Goal: Check status: Check status

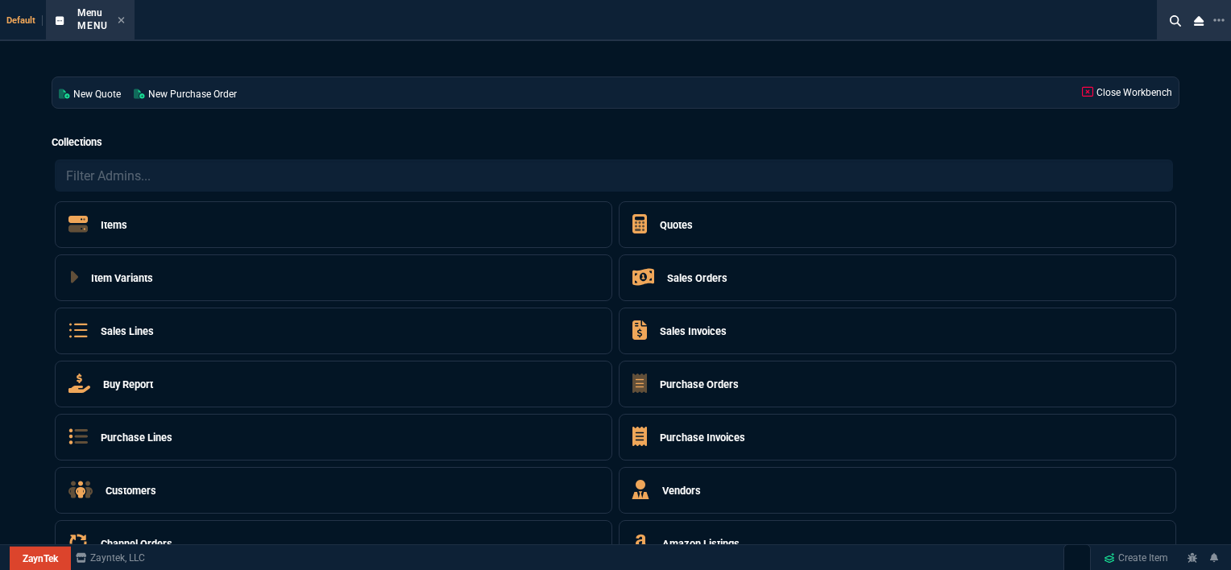
select select "12: [PERSON_NAME]"
click at [119, 19] on icon at bounding box center [121, 20] width 6 height 6
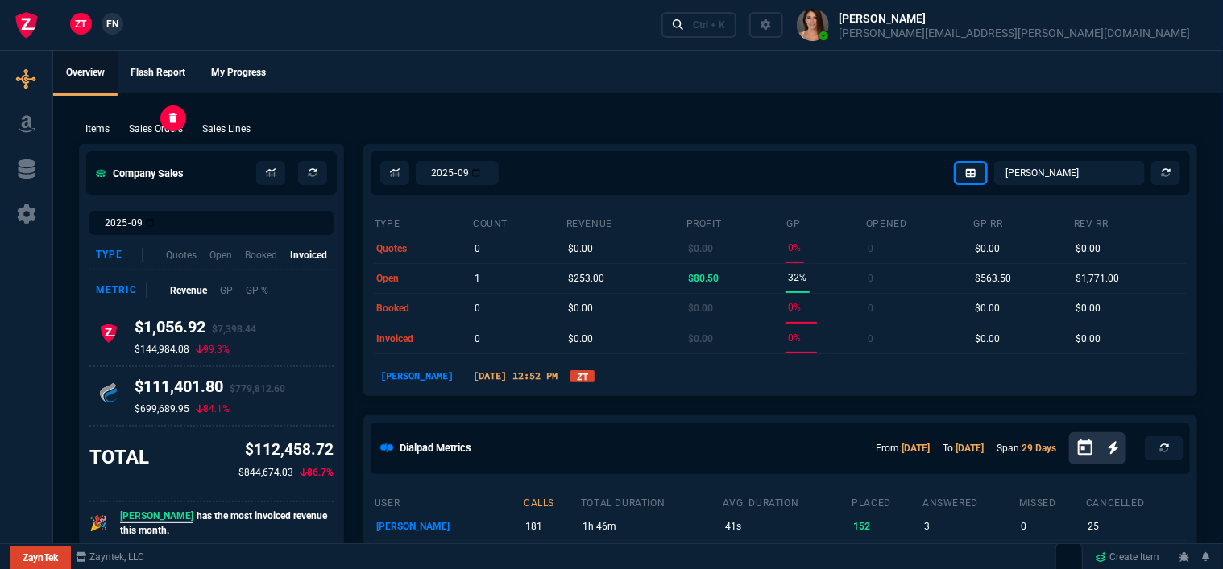
click at [168, 126] on p "Sales Orders" at bounding box center [156, 129] width 54 height 14
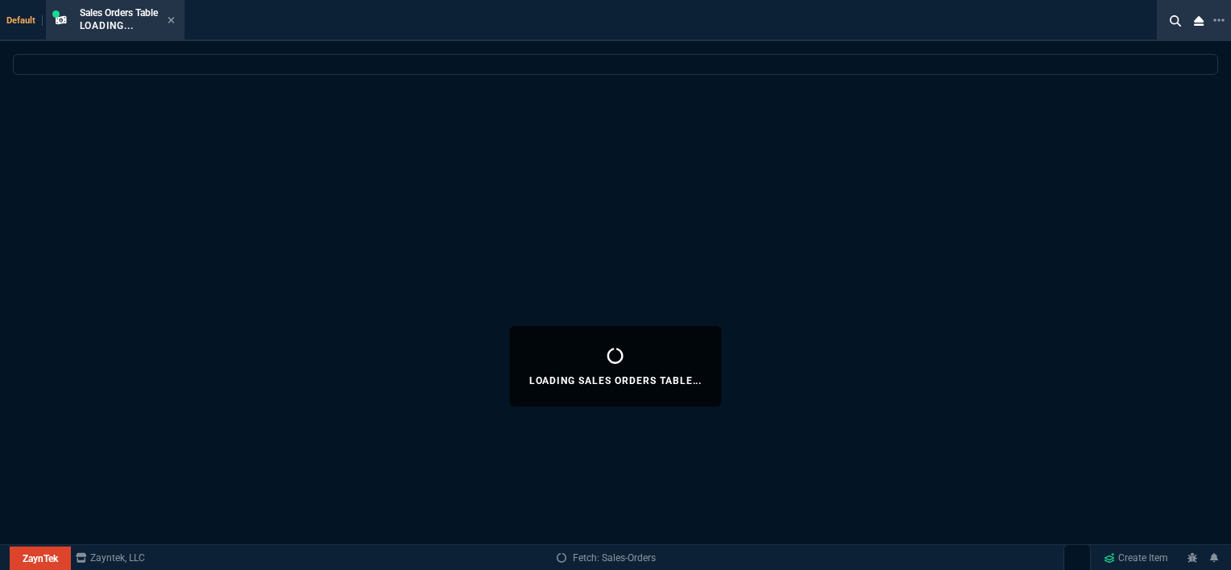
select select
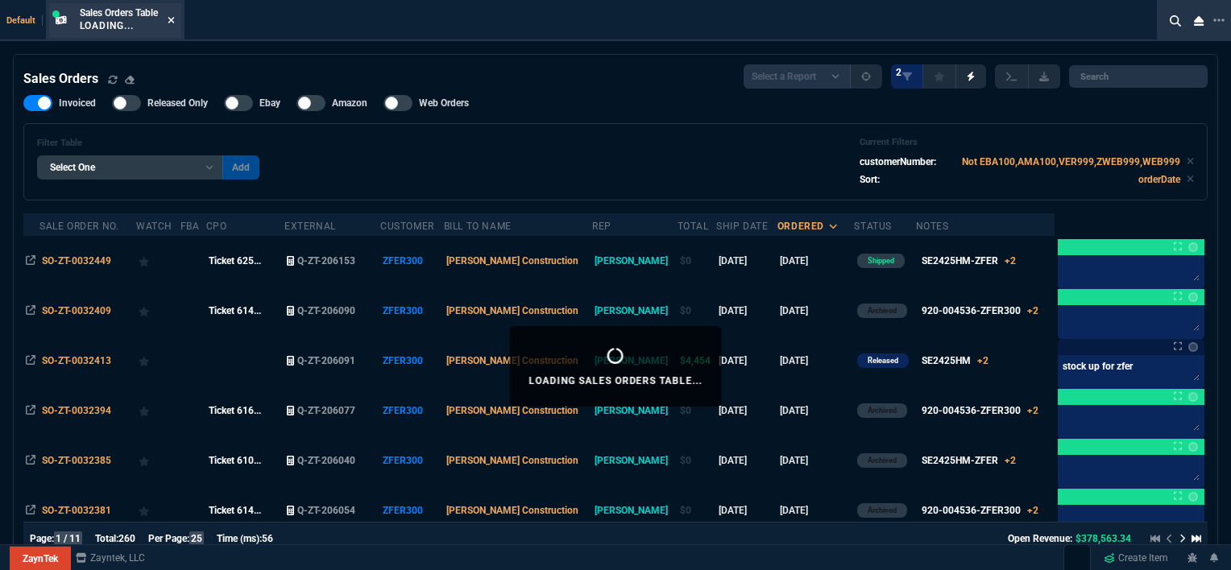
click at [175, 21] on icon at bounding box center [171, 20] width 7 height 10
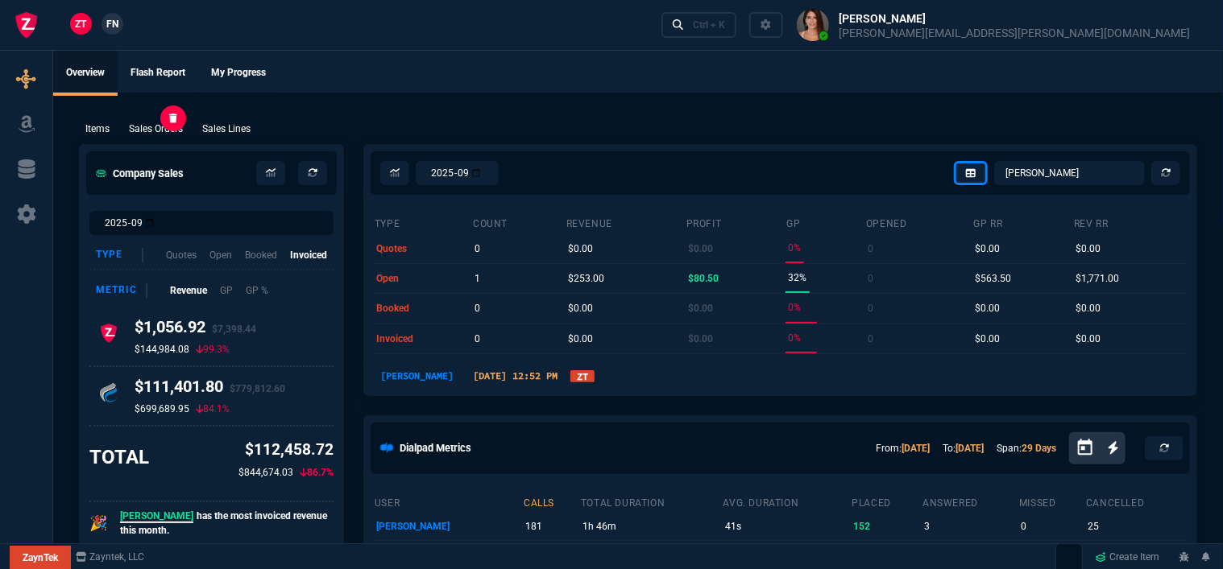
click at [155, 125] on p "Sales Orders" at bounding box center [156, 129] width 54 height 14
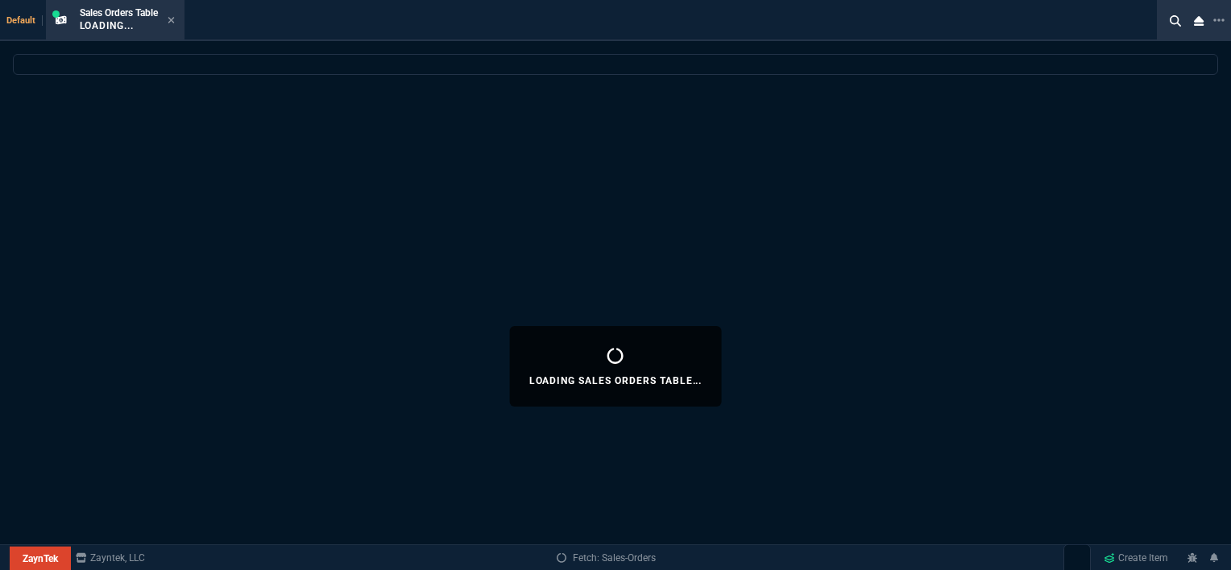
select select
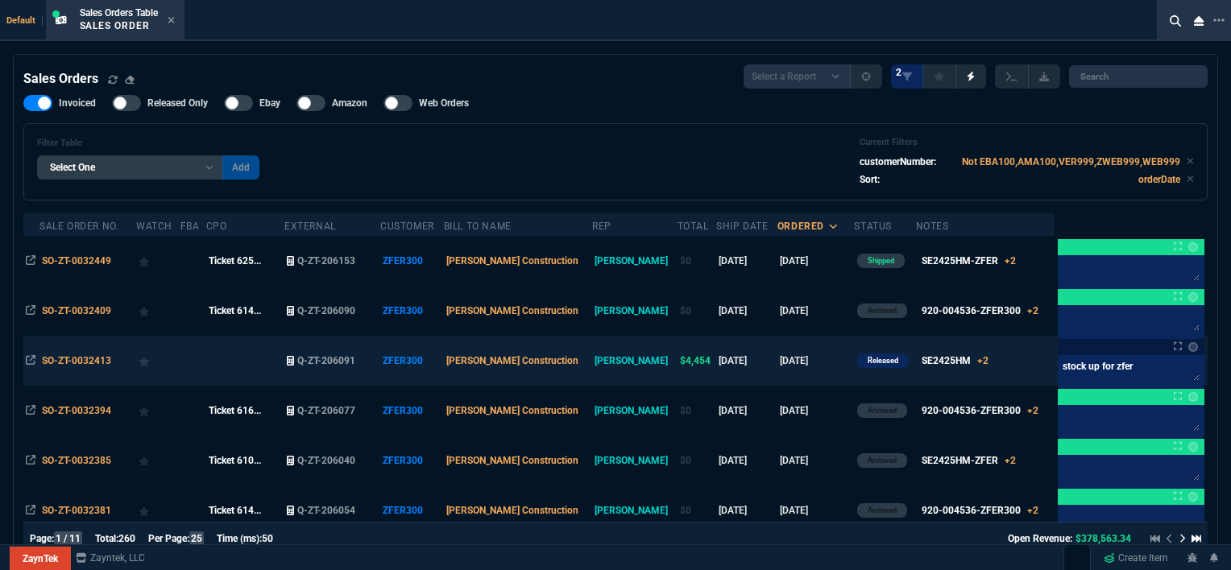
click at [805, 358] on td "[DATE]" at bounding box center [815, 361] width 77 height 50
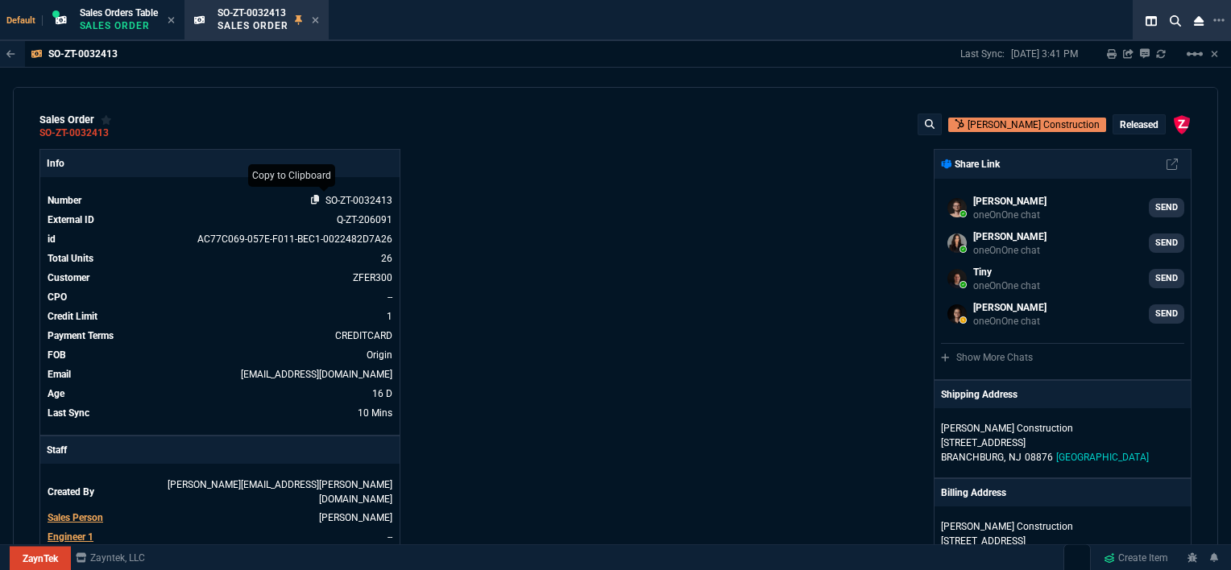
click at [311, 200] on icon at bounding box center [315, 200] width 9 height 10
click at [319, 20] on icon at bounding box center [315, 20] width 7 height 10
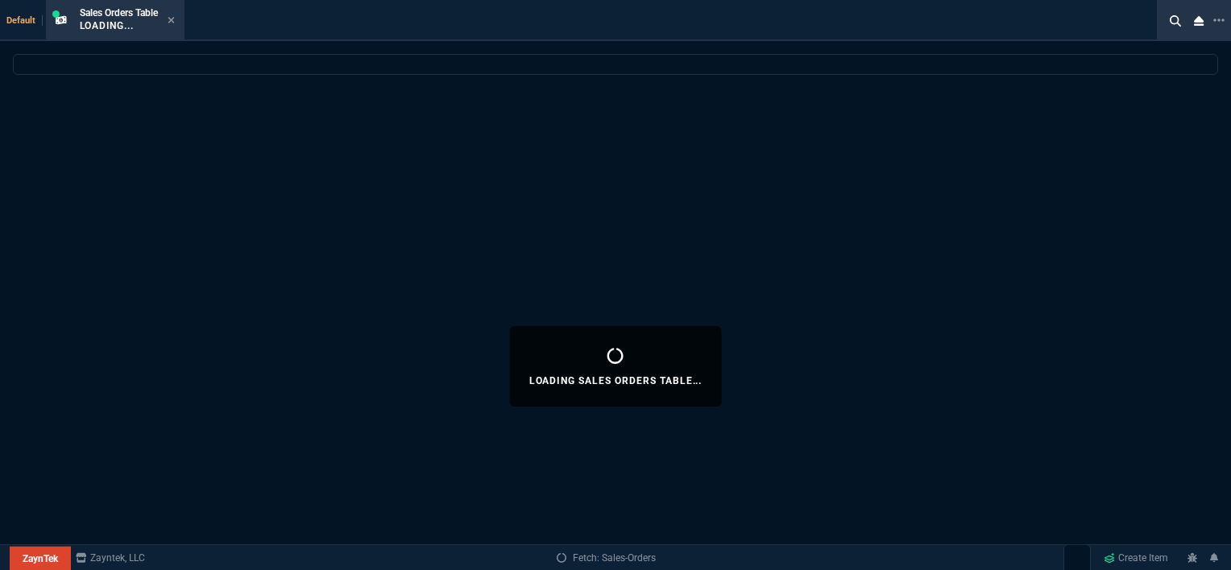
select select
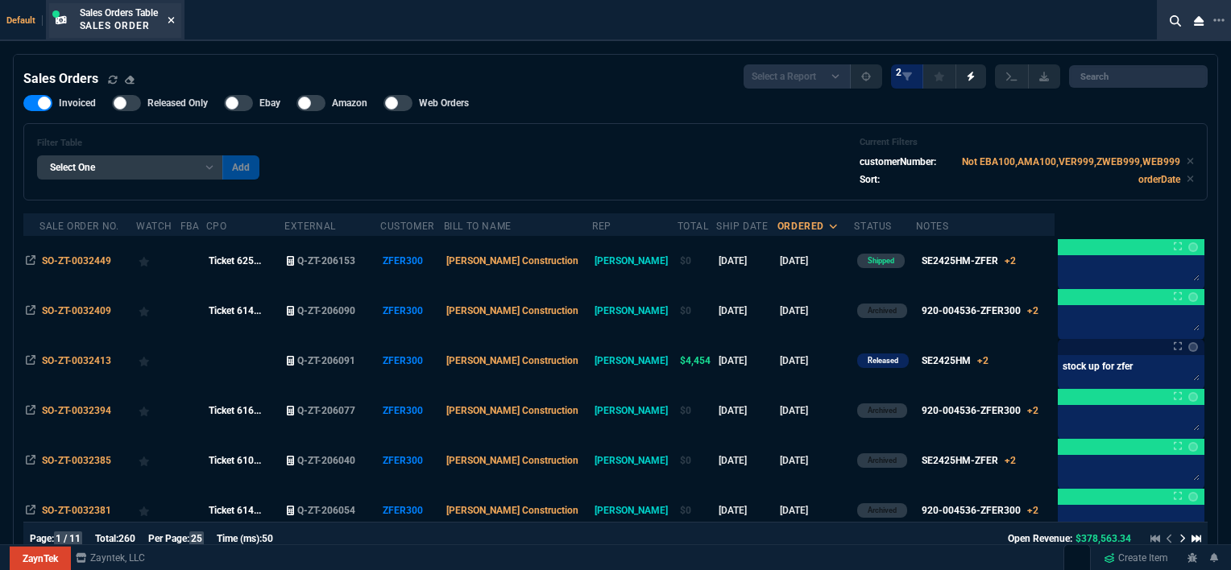
click at [174, 18] on icon at bounding box center [171, 20] width 6 height 6
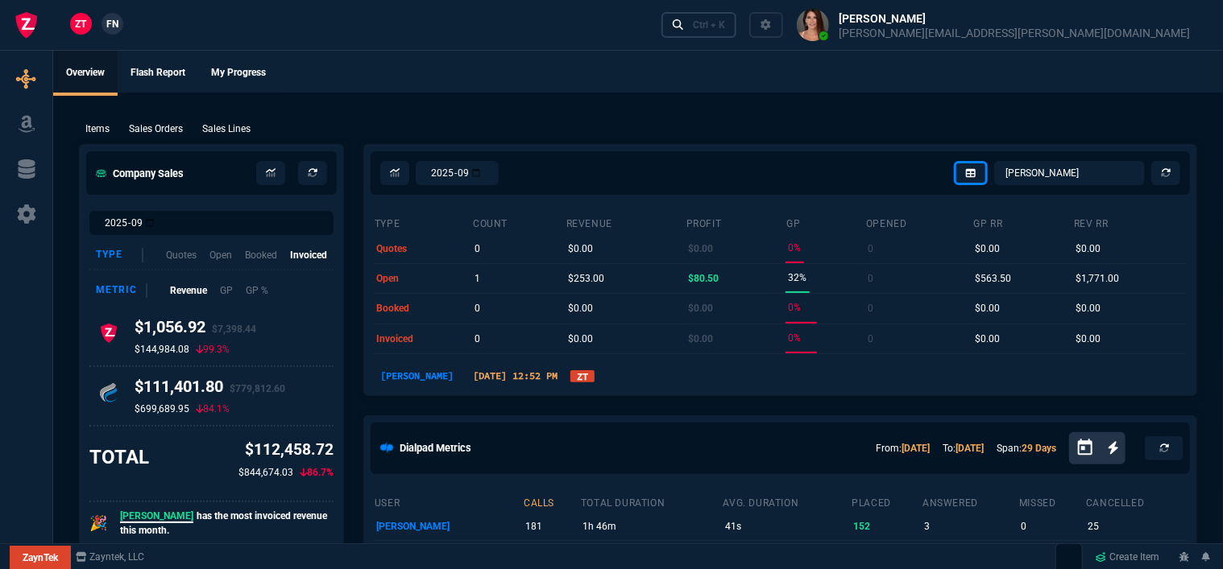
click at [725, 23] on div "Ctrl + K" at bounding box center [709, 25] width 32 height 13
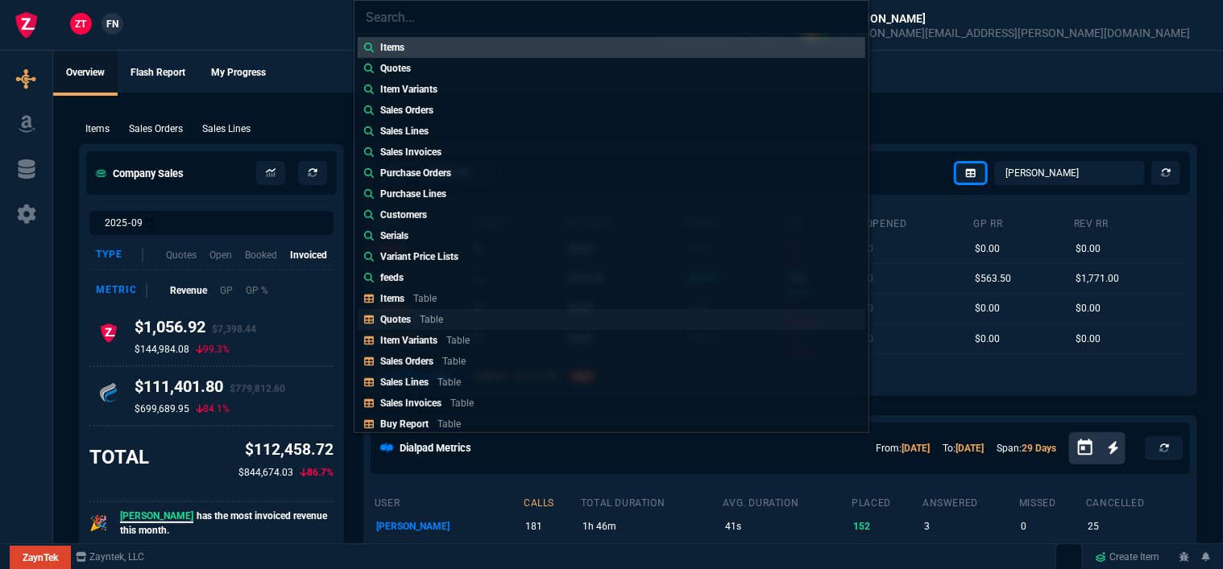
click at [457, 324] on link "Quotes Table" at bounding box center [611, 319] width 507 height 21
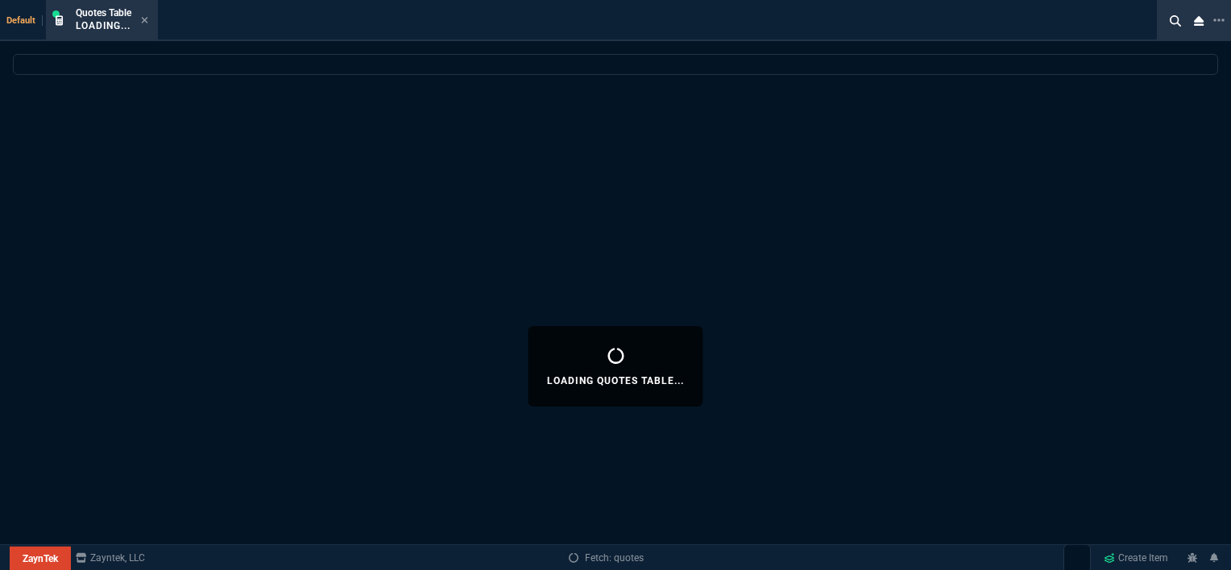
select select
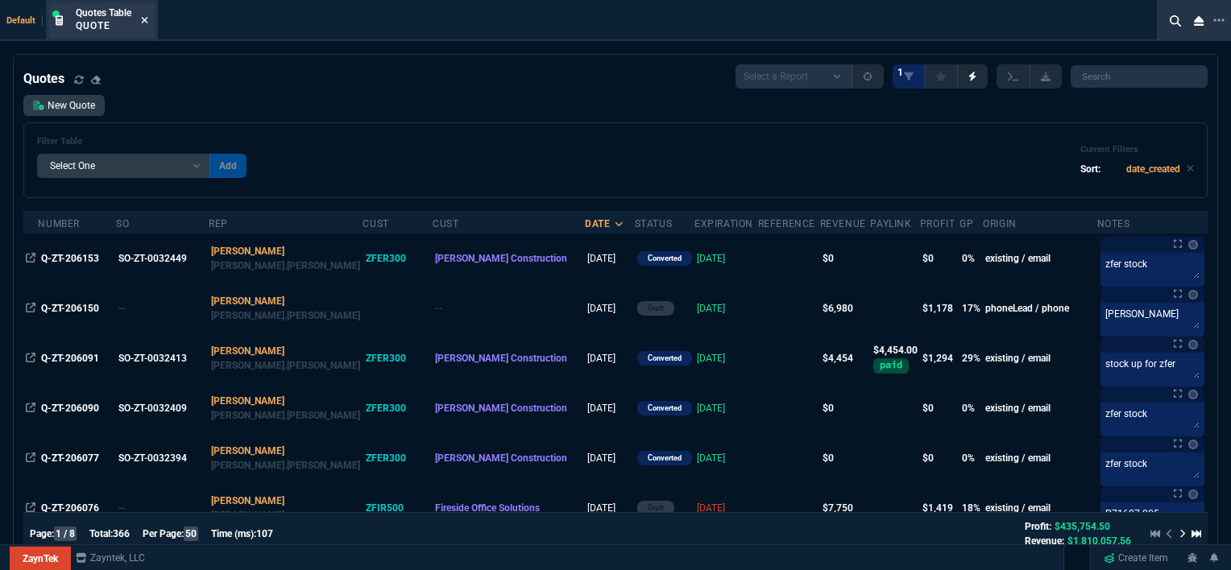
click at [143, 18] on icon at bounding box center [145, 20] width 6 height 6
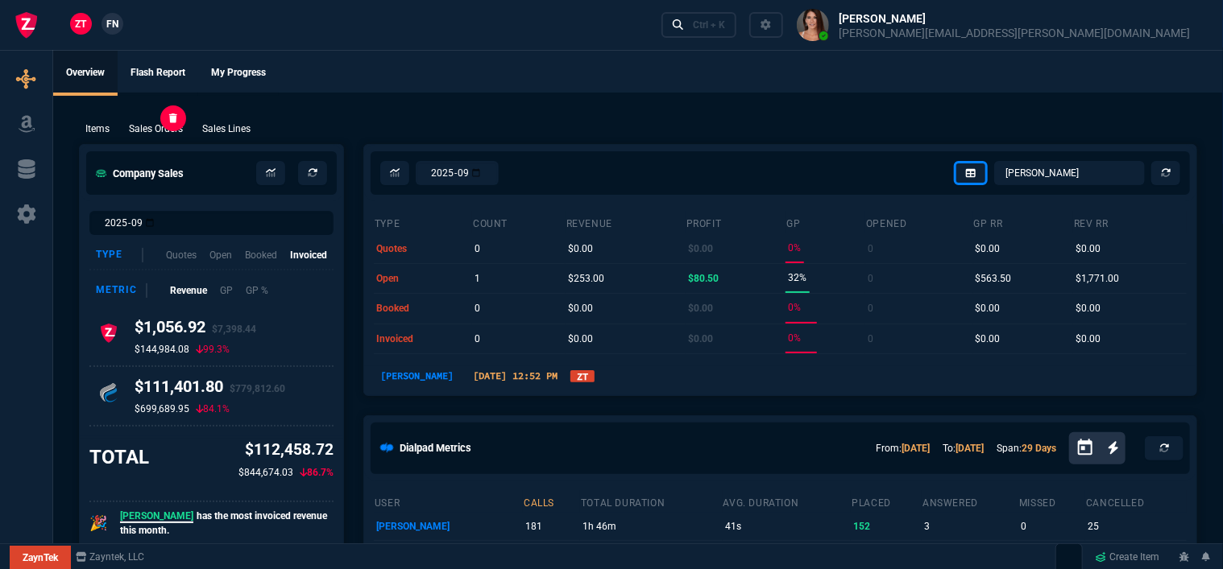
click at [148, 132] on p "Sales Orders" at bounding box center [156, 129] width 54 height 14
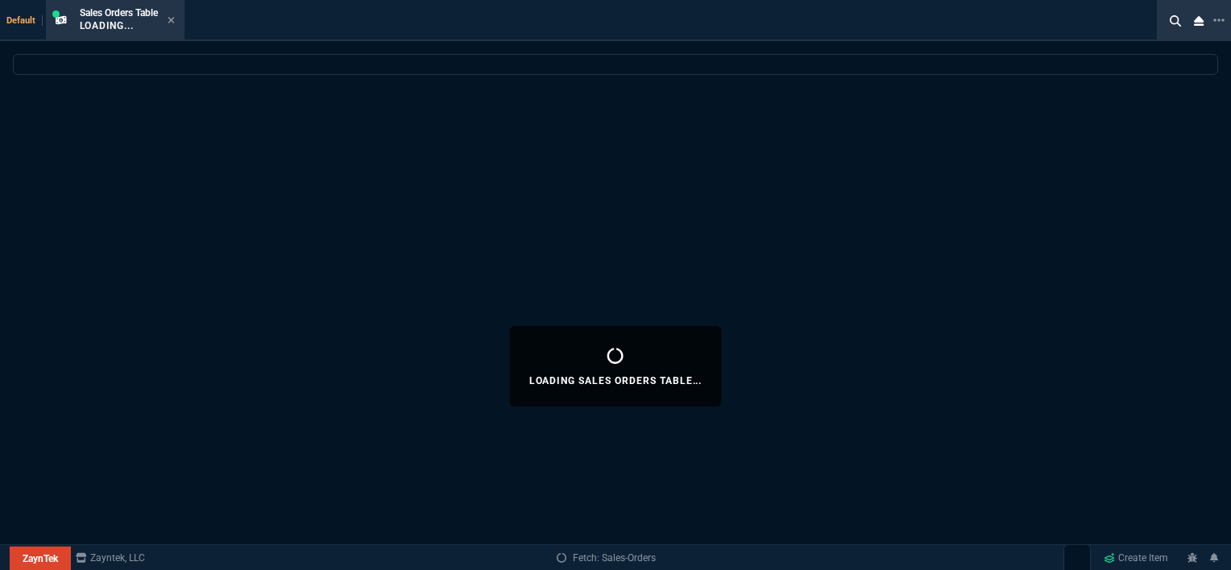
select select
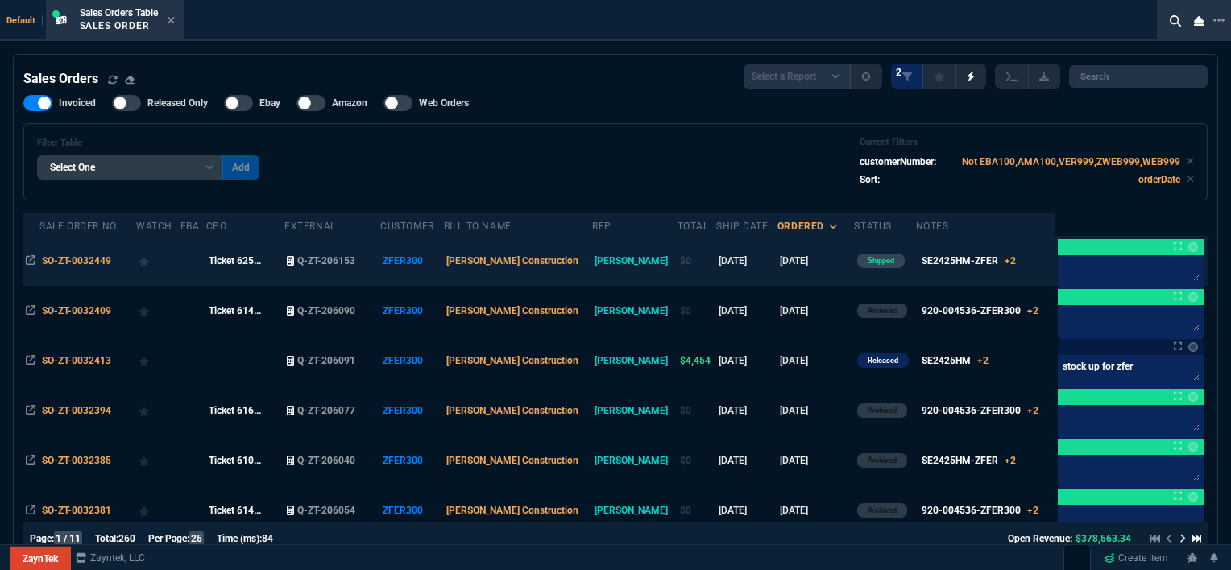
click at [799, 261] on td "[DATE]" at bounding box center [815, 261] width 77 height 50
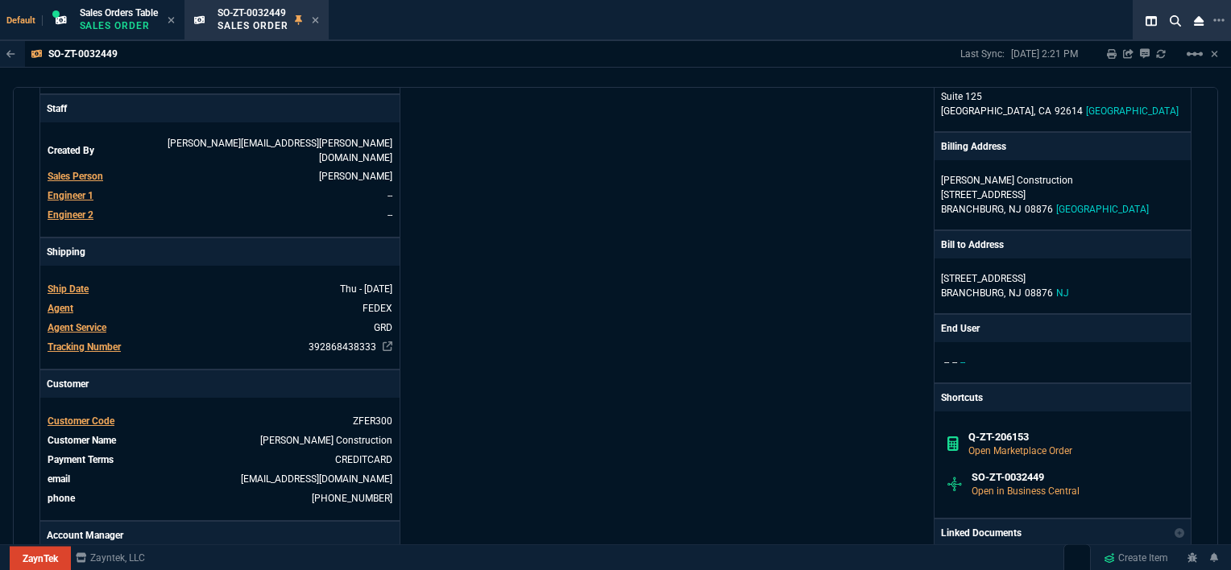
scroll to position [403, 0]
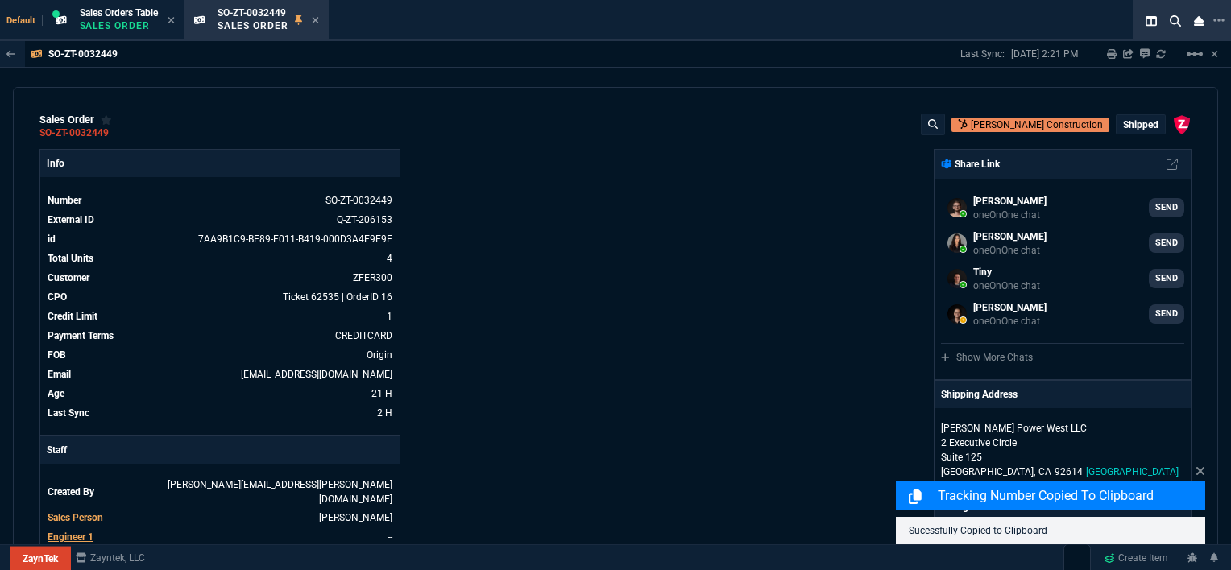
select select "12: [PERSON_NAME]"
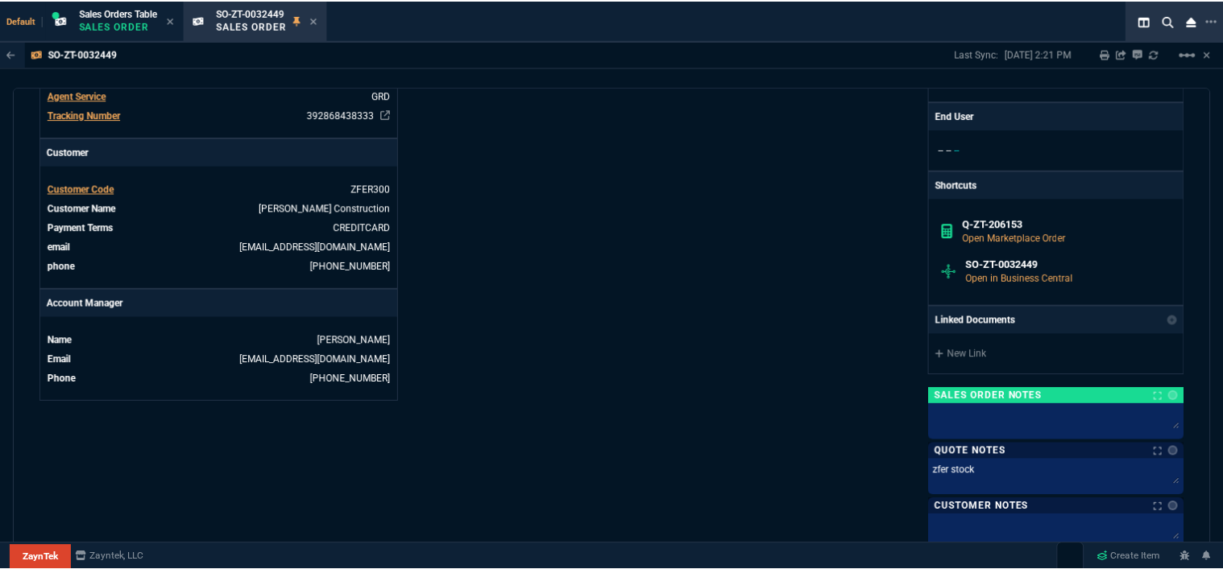
scroll to position [171, 0]
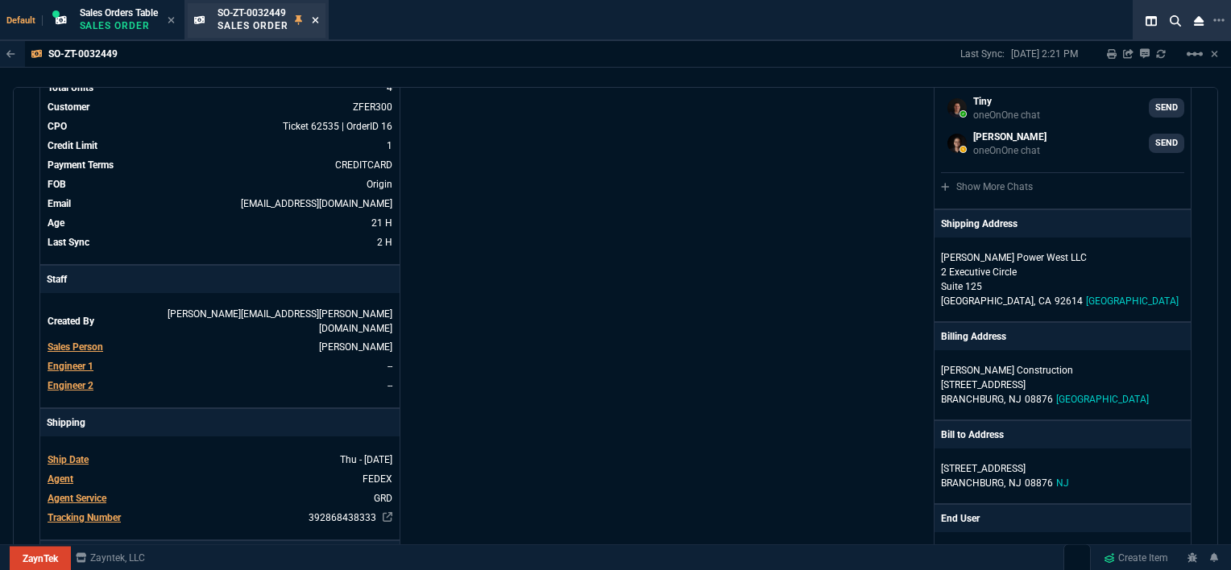
click at [314, 19] on icon at bounding box center [315, 20] width 7 height 10
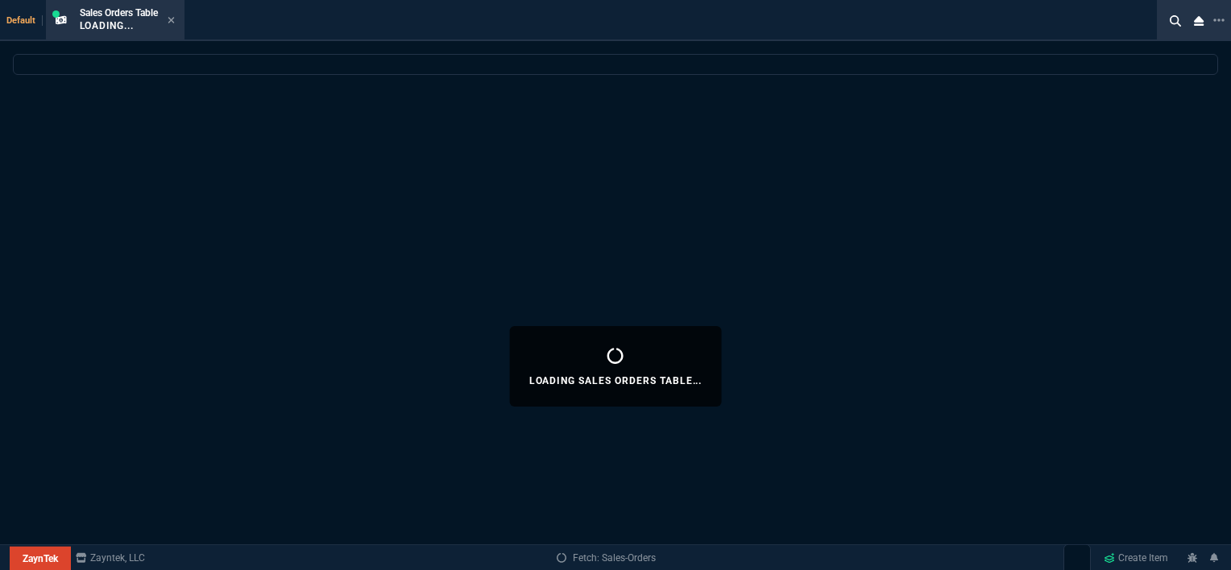
select select
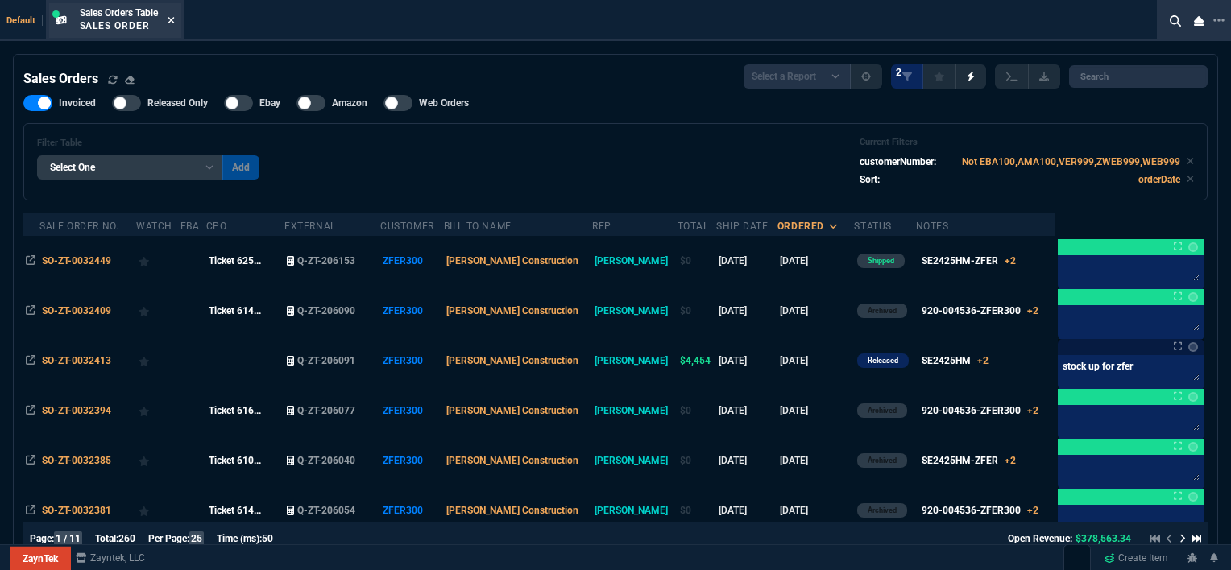
click at [172, 19] on icon at bounding box center [171, 20] width 7 height 10
